Goal: Check status

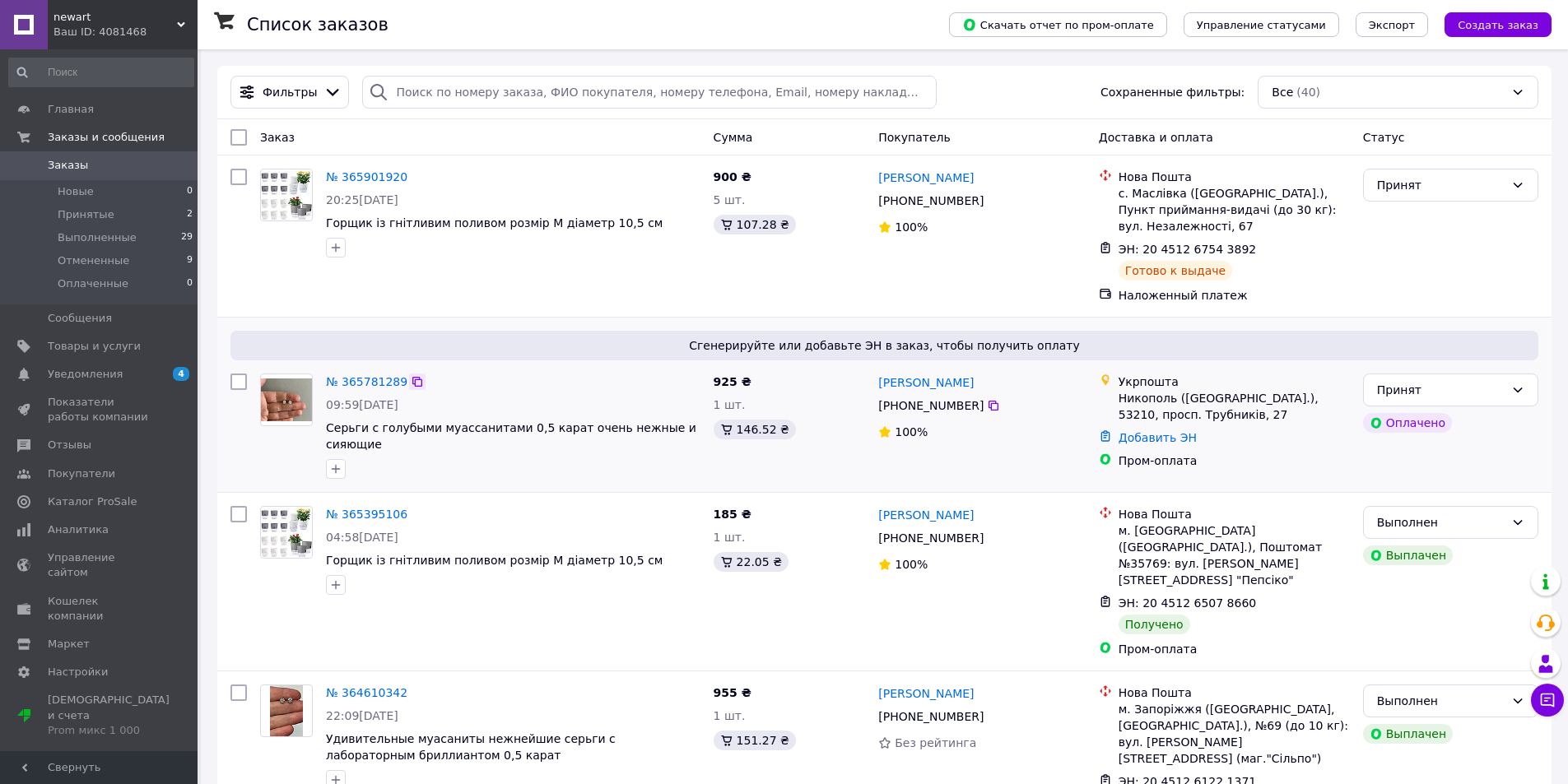
click at [410, 383] on icon at bounding box center [417, 382] width 13 height 13
click at [384, 383] on link "№ 365781289" at bounding box center [366, 382] width 81 height 13
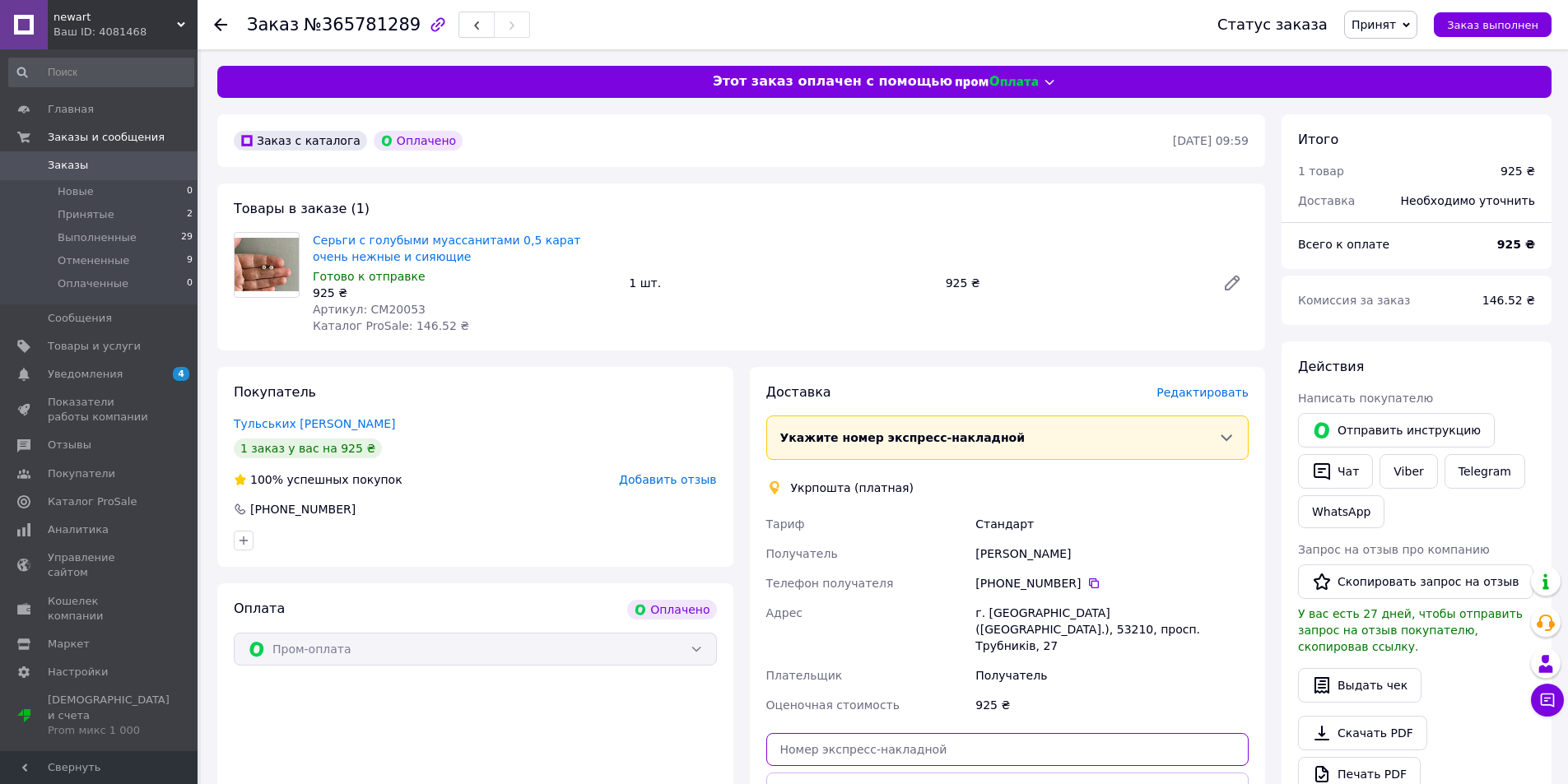
click at [876, 739] on input "text" at bounding box center [1008, 749] width 483 height 33
paste input "0730100273290"
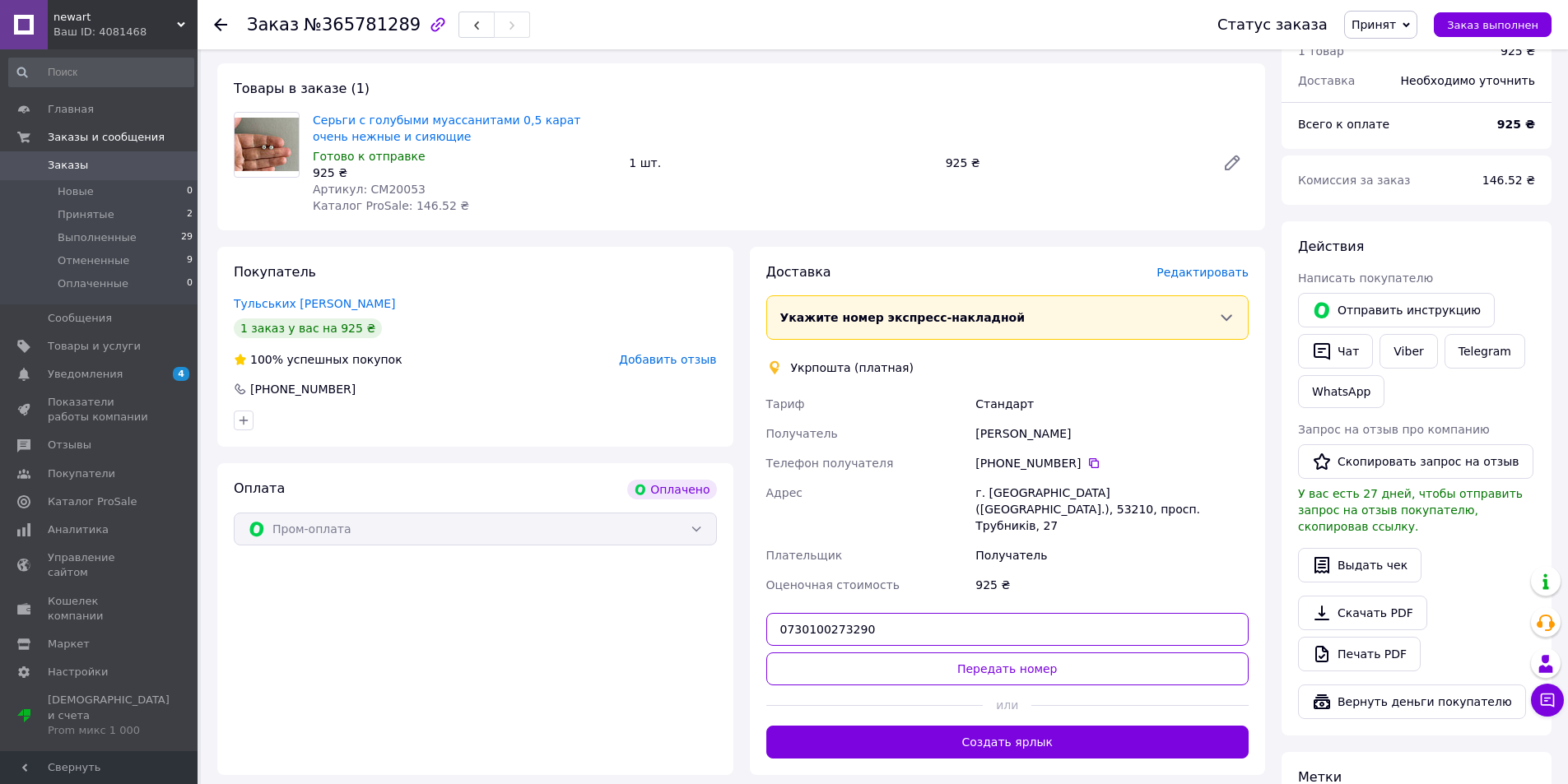
scroll to position [164, 0]
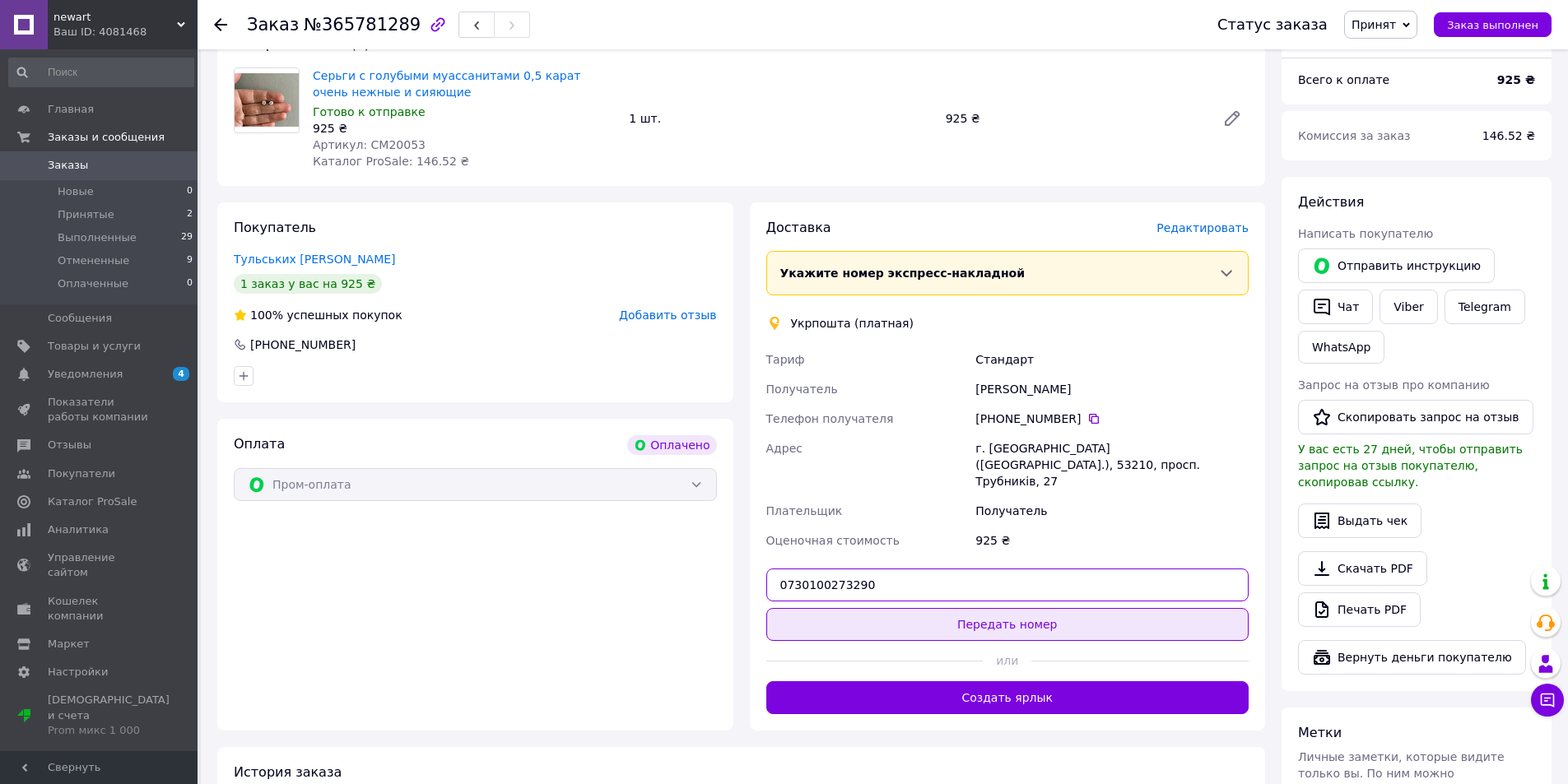
type input "0730100273290"
click at [1003, 609] on button "Передать номер" at bounding box center [1008, 625] width 483 height 33
